Goal: Communication & Community: Answer question/provide support

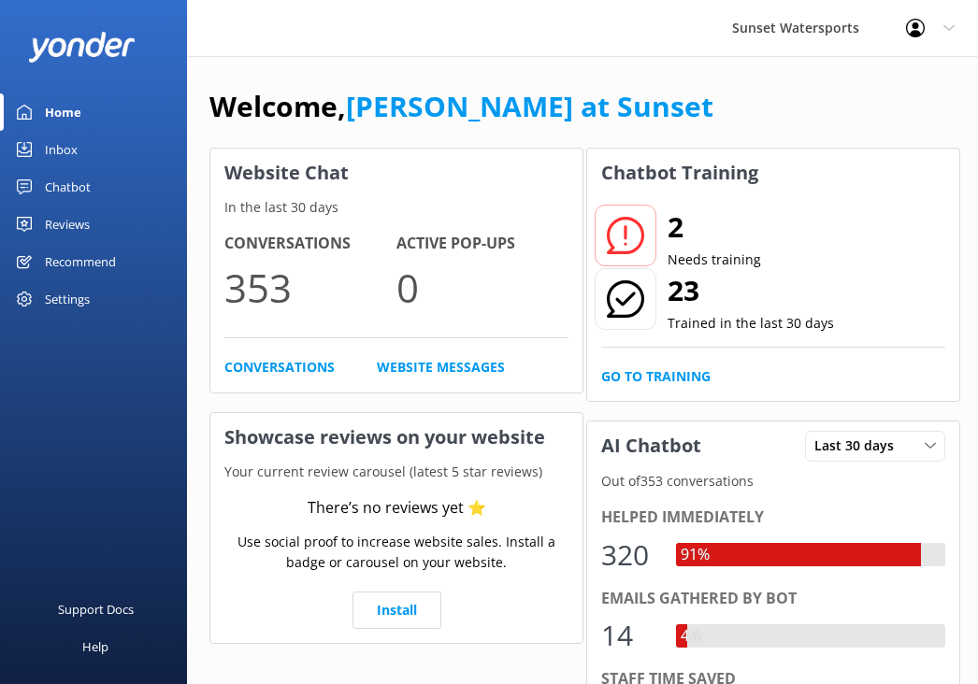
click at [79, 149] on link "Inbox" at bounding box center [93, 149] width 187 height 37
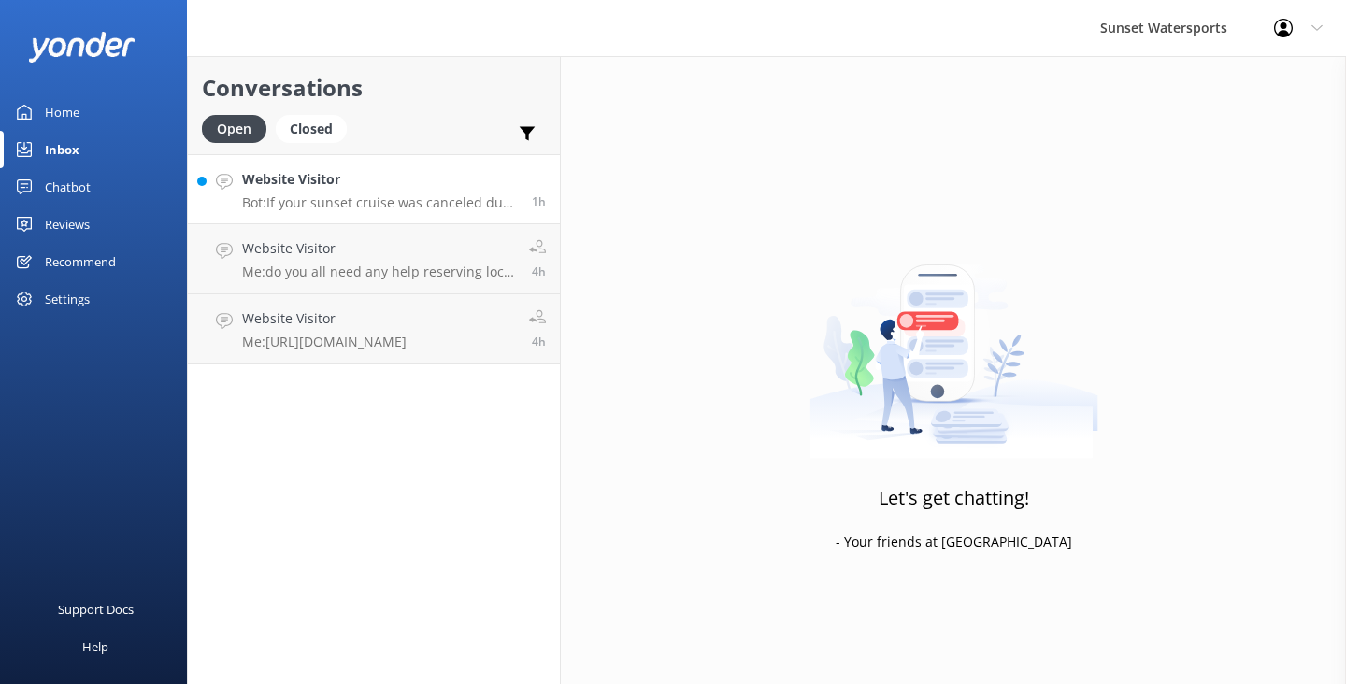
click at [410, 170] on h4 "Website Visitor" at bounding box center [380, 179] width 276 height 21
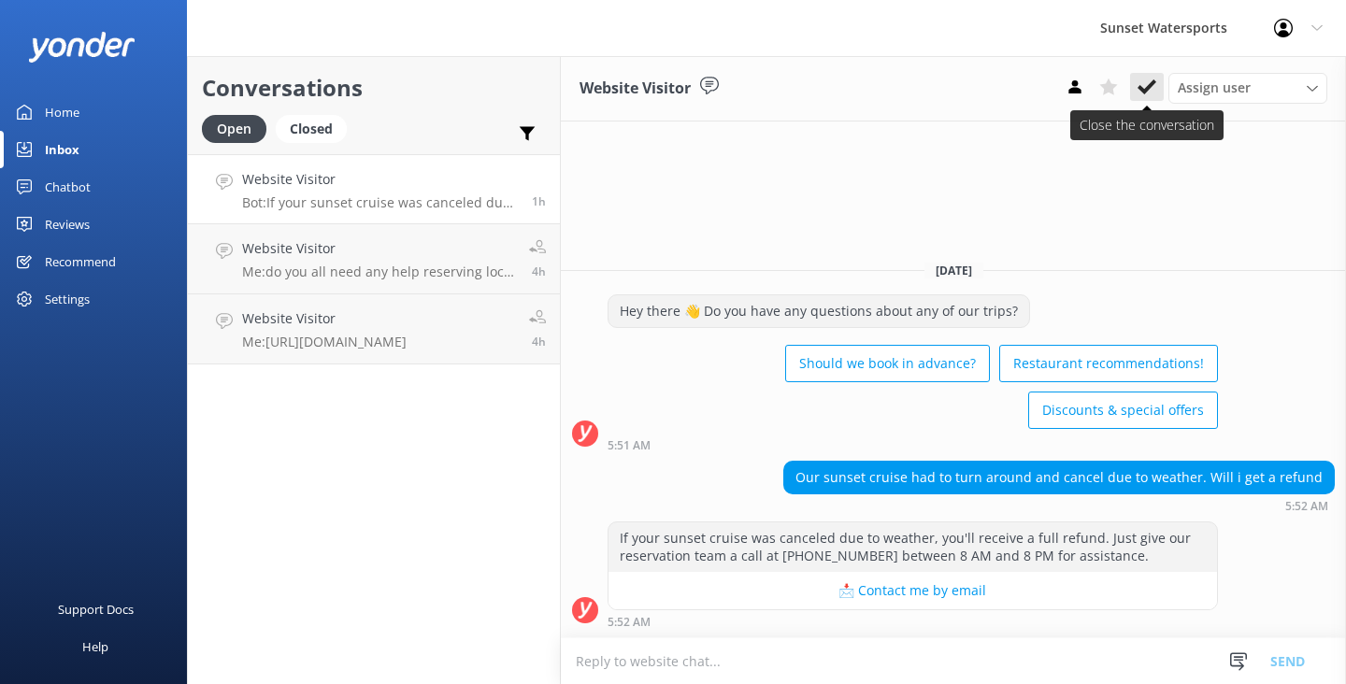
click at [1144, 84] on icon at bounding box center [1147, 87] width 19 height 19
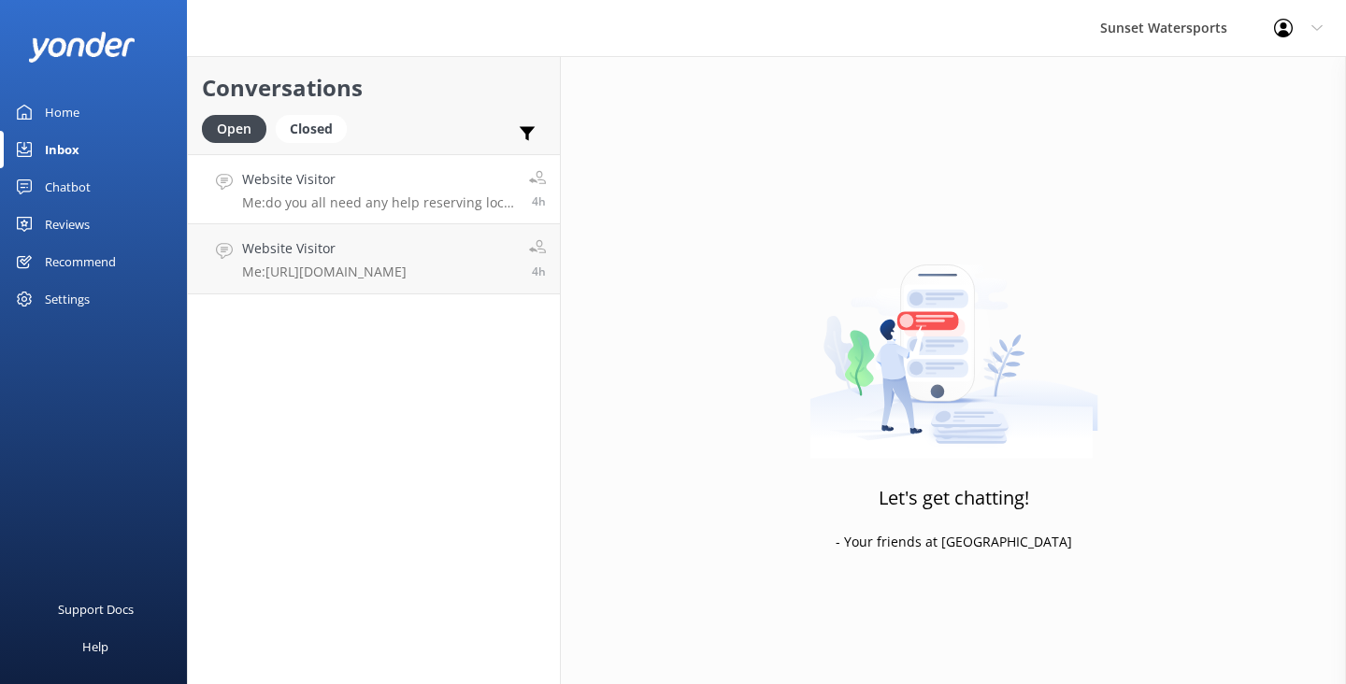
click at [457, 200] on p "Me: do you all need any help reserving local key [DEMOGRAPHIC_DATA] resident he…" at bounding box center [378, 202] width 273 height 17
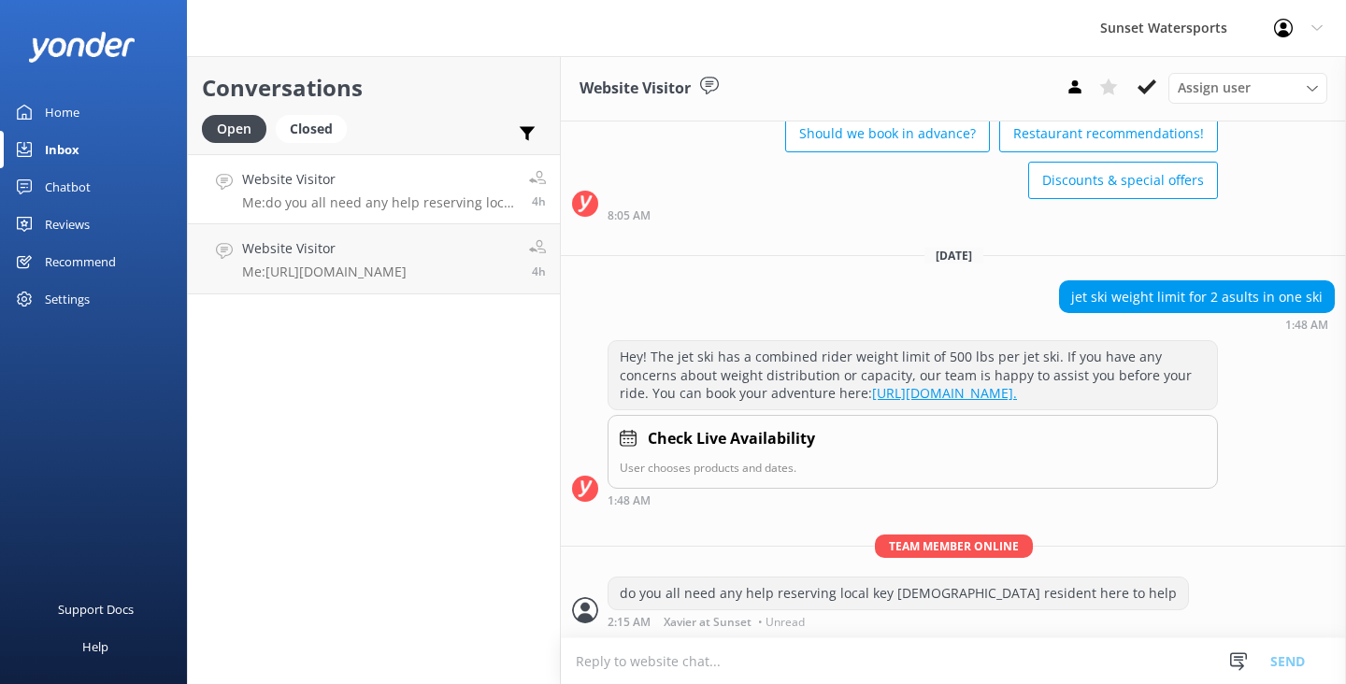
scroll to position [1822, 0]
click at [1145, 84] on icon at bounding box center [1147, 87] width 19 height 19
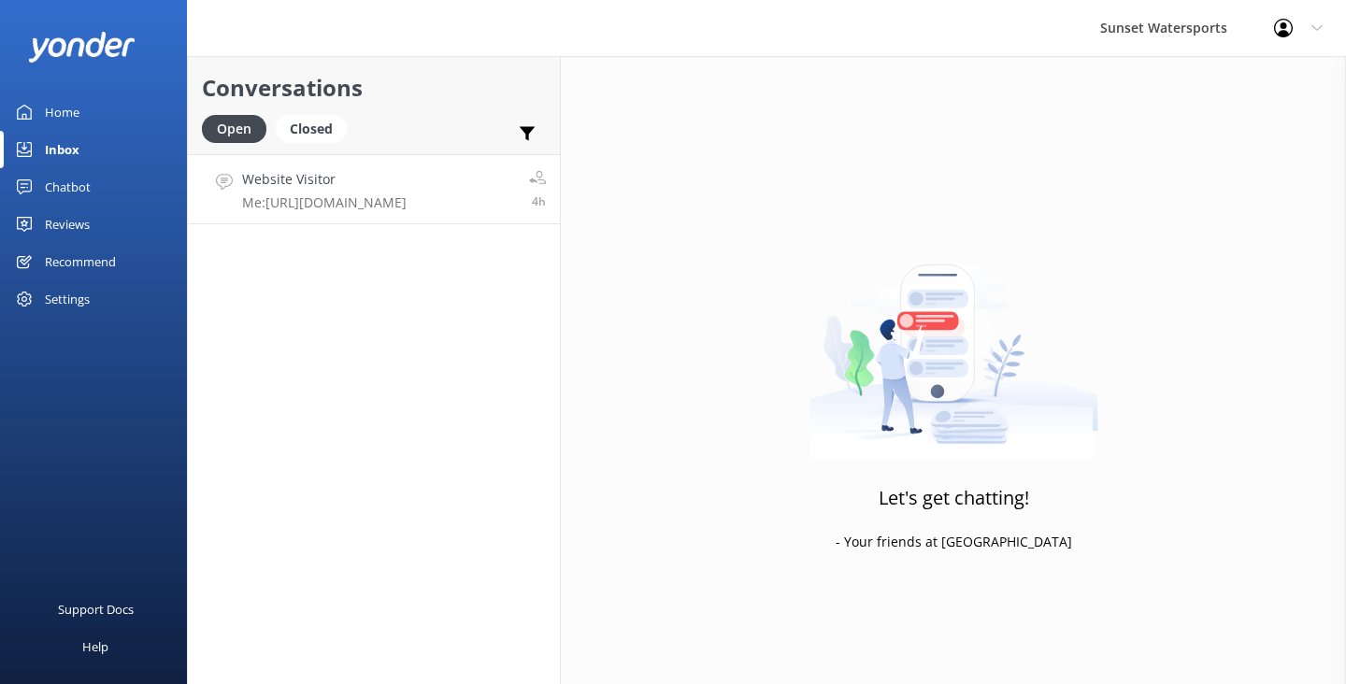
click at [397, 201] on p "Me: [URL][DOMAIN_NAME]" at bounding box center [324, 202] width 165 height 17
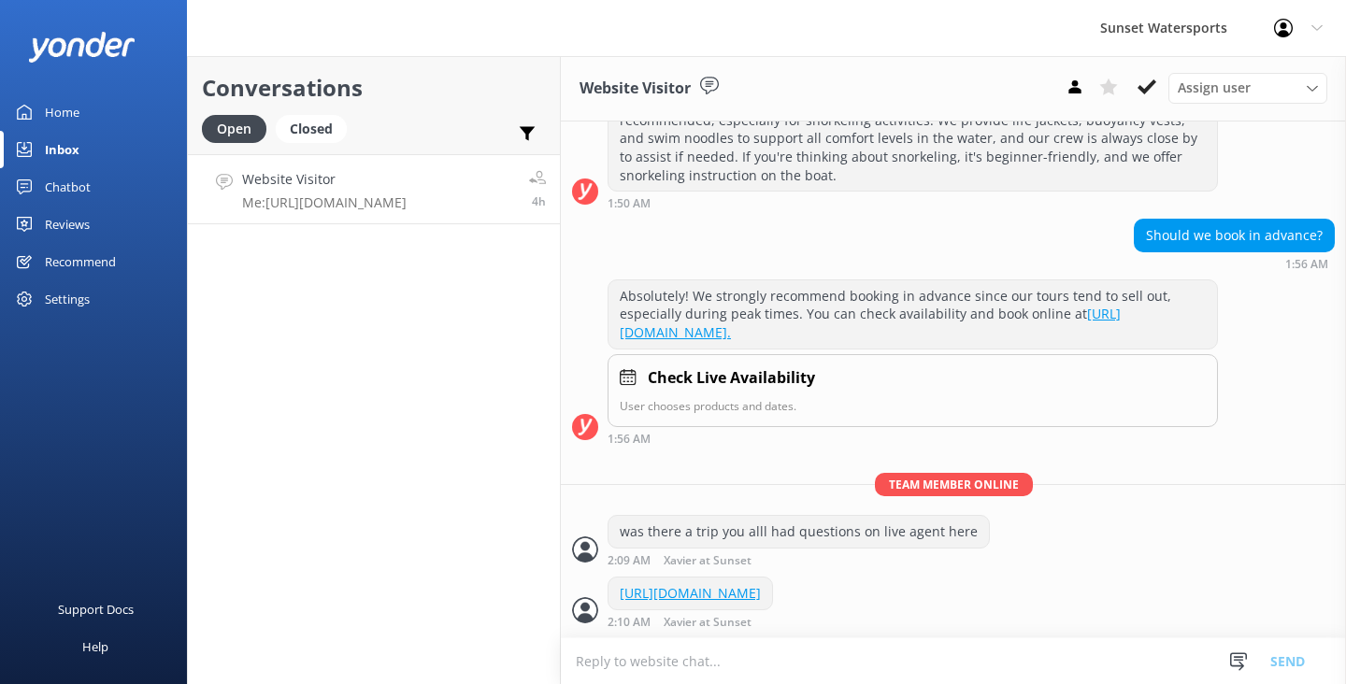
scroll to position [366, 0]
click at [1149, 79] on icon at bounding box center [1147, 87] width 19 height 19
